Goal: Task Accomplishment & Management: Manage account settings

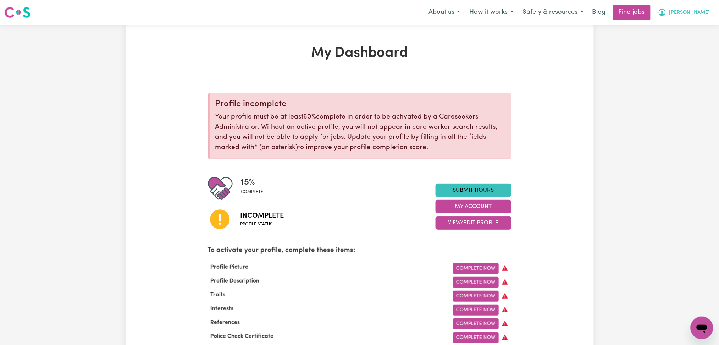
click at [704, 11] on span "[PERSON_NAME]" at bounding box center [689, 13] width 41 height 8
click at [685, 59] on link "Logout" at bounding box center [686, 54] width 56 height 13
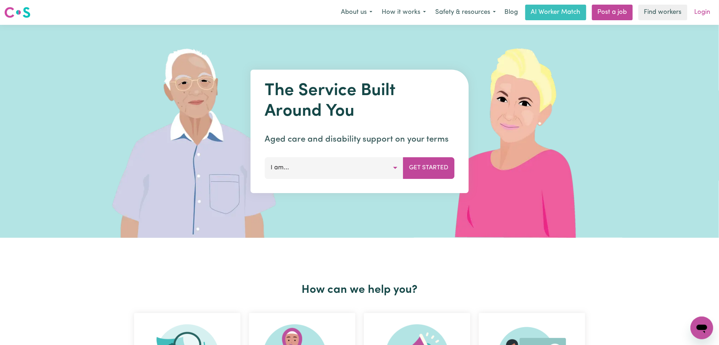
click at [699, 15] on link "Login" at bounding box center [702, 13] width 24 height 16
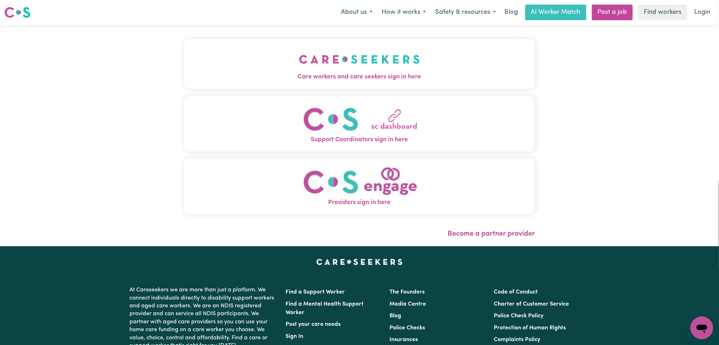
click at [272, 88] on button "Care workers and care seekers sign in here" at bounding box center [359, 64] width 351 height 50
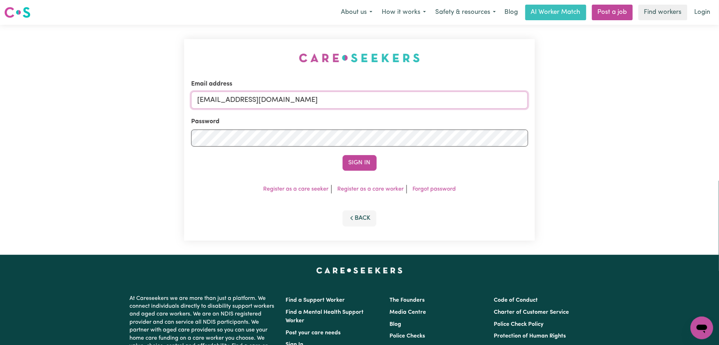
click at [272, 104] on input "[EMAIL_ADDRESS][DOMAIN_NAME]" at bounding box center [359, 100] width 337 height 17
drag, startPoint x: 234, startPoint y: 99, endPoint x: 490, endPoint y: 99, distance: 255.7
click at [490, 99] on input "Superuser~[EMAIL_ADDRESS][DOMAIN_NAME]" at bounding box center [359, 100] width 337 height 17
type input "Superuser~[EMAIL_ADDRESS][DOMAIN_NAME]"
click at [351, 161] on button "Sign In" at bounding box center [360, 163] width 34 height 16
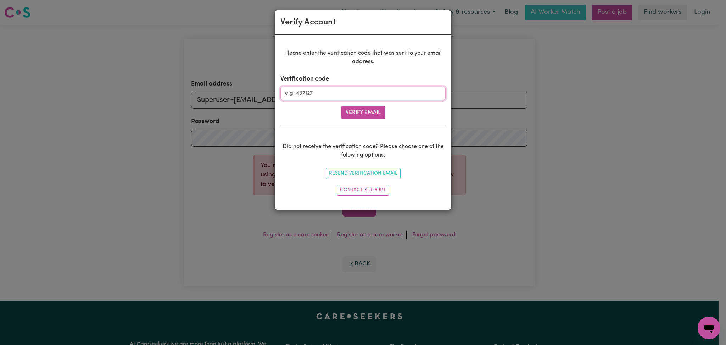
click at [344, 91] on input "Verification code" at bounding box center [363, 93] width 165 height 13
paste input "750458"
type input "750458"
click at [356, 117] on button "Verify Email" at bounding box center [363, 112] width 44 height 13
